Goal: Find contact information: Find contact information

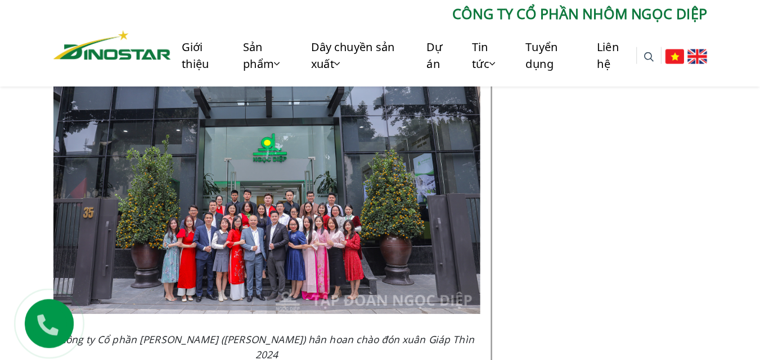
scroll to position [4297, 0]
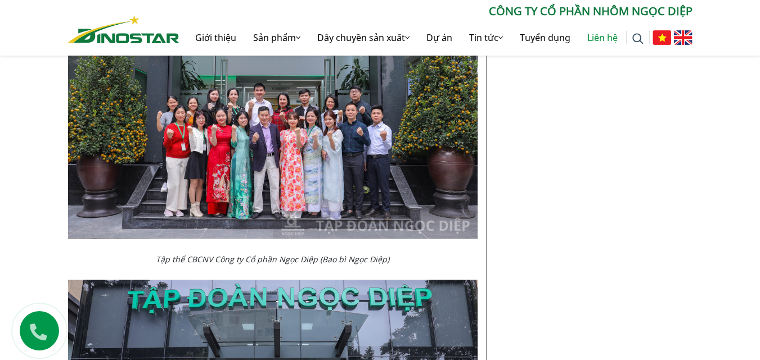
click at [612, 40] on link "Liên hệ" at bounding box center [602, 38] width 47 height 36
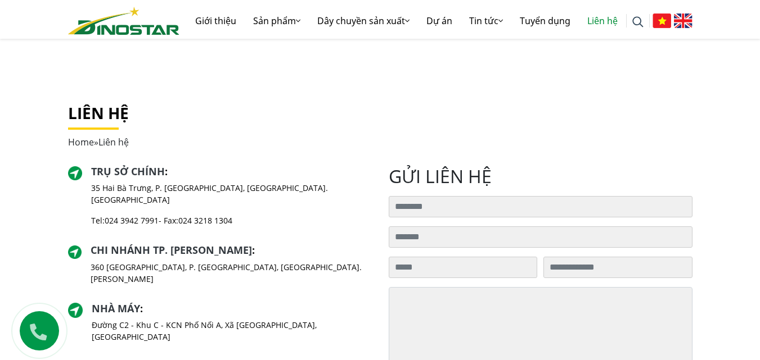
scroll to position [225, 0]
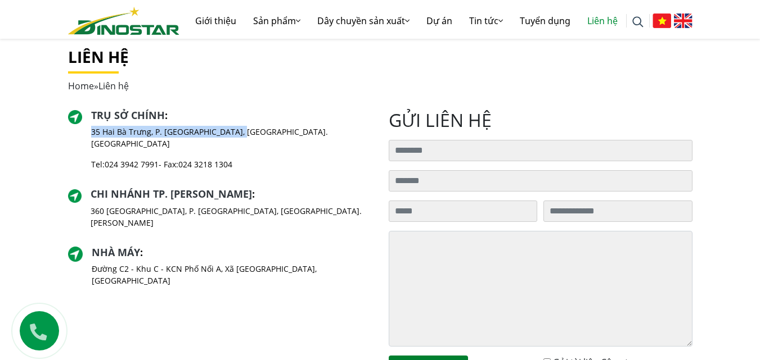
drag, startPoint x: 92, startPoint y: 130, endPoint x: 253, endPoint y: 136, distance: 161.5
click at [253, 136] on div "Trụ sở chính : [STREET_ADDRESS] [GEOGRAPHIC_DATA], [GEOGRAPHIC_DATA]. [GEOGRAPH…" at bounding box center [220, 145] width 304 height 70
click at [256, 141] on div "Trụ sở chính : [STREET_ADDRESS] [GEOGRAPHIC_DATA], [GEOGRAPHIC_DATA]. [GEOGRAPH…" at bounding box center [220, 145] width 304 height 70
click at [210, 130] on p "35 Hai Bà Trưng, P. [GEOGRAPHIC_DATA], [GEOGRAPHIC_DATA]. [GEOGRAPHIC_DATA]" at bounding box center [231, 138] width 280 height 24
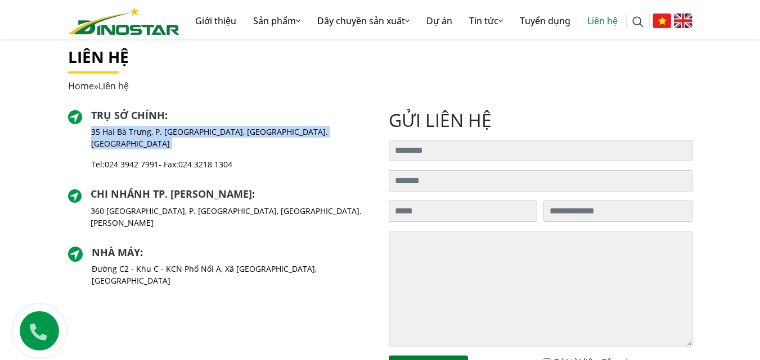
click at [210, 130] on p "35 Hai Bà Trưng, P. [GEOGRAPHIC_DATA], [GEOGRAPHIC_DATA]. [GEOGRAPHIC_DATA]" at bounding box center [231, 138] width 280 height 24
copy div "35 Hai Bà Trưng, P. [GEOGRAPHIC_DATA], [GEOGRAPHIC_DATA]. [GEOGRAPHIC_DATA]"
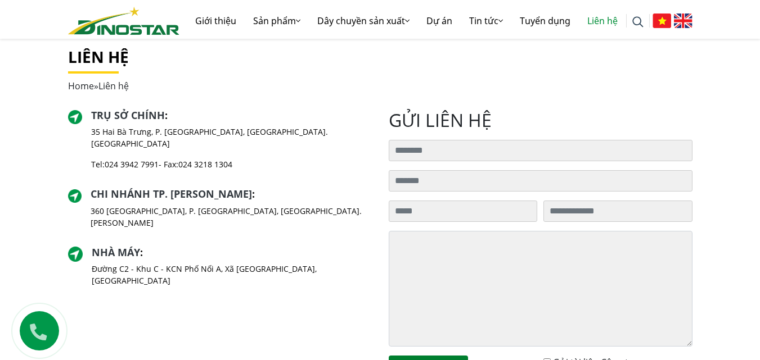
click at [556, 110] on h2 "gửi liên hệ" at bounding box center [541, 120] width 304 height 21
